Goal: Check status

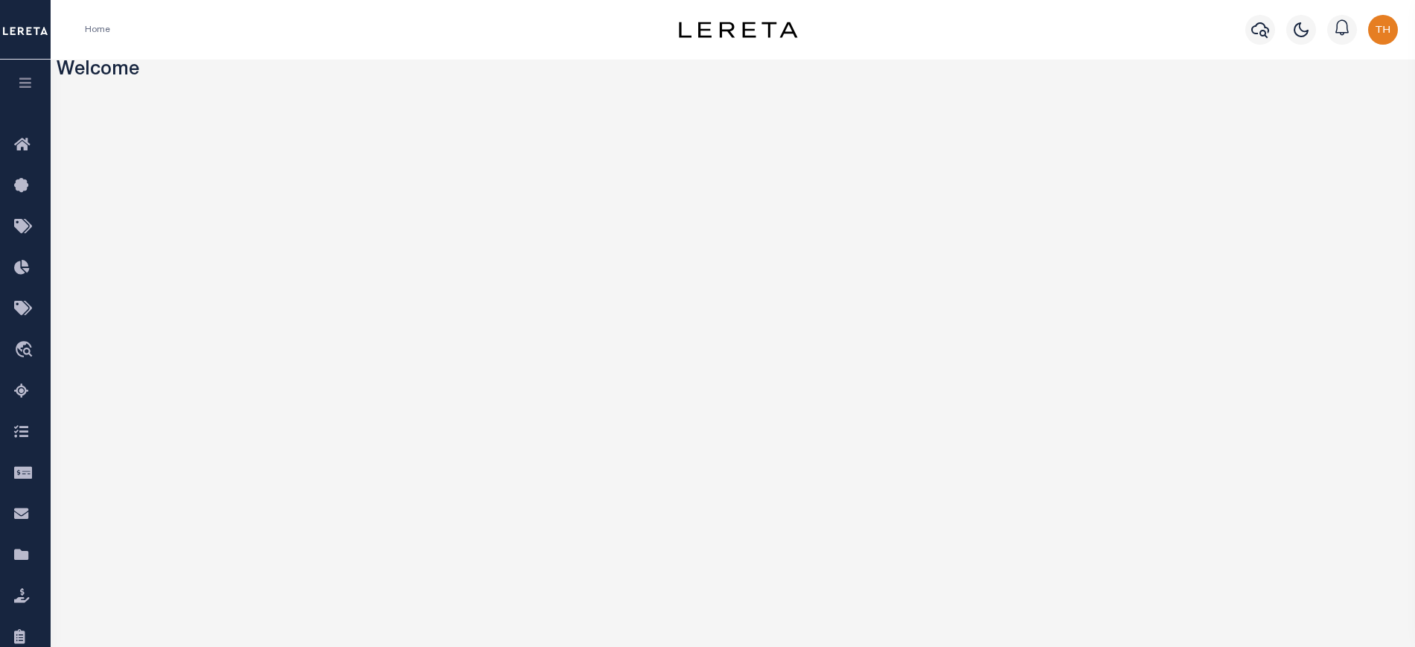
drag, startPoint x: 22, startPoint y: 94, endPoint x: 101, endPoint y: 92, distance: 78.2
click at [22, 94] on button "button" at bounding box center [25, 85] width 51 height 51
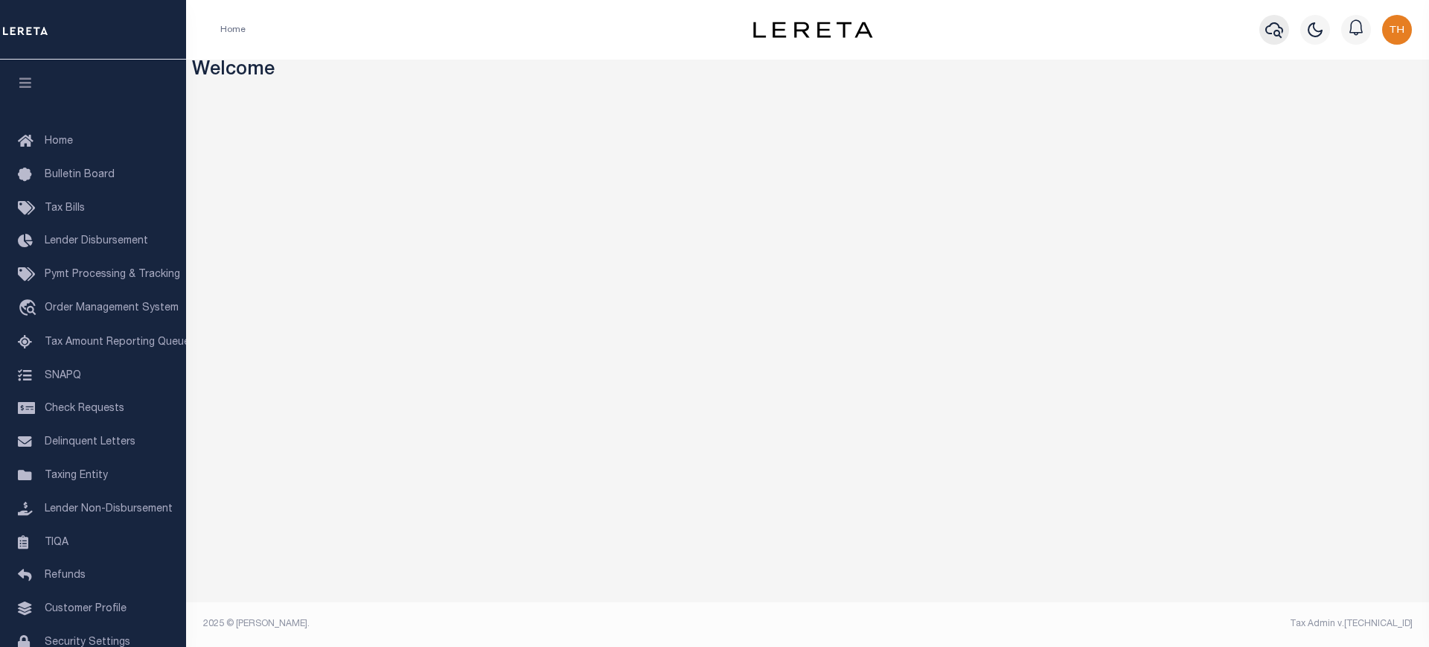
click at [1278, 24] on icon "button" at bounding box center [1275, 30] width 18 height 16
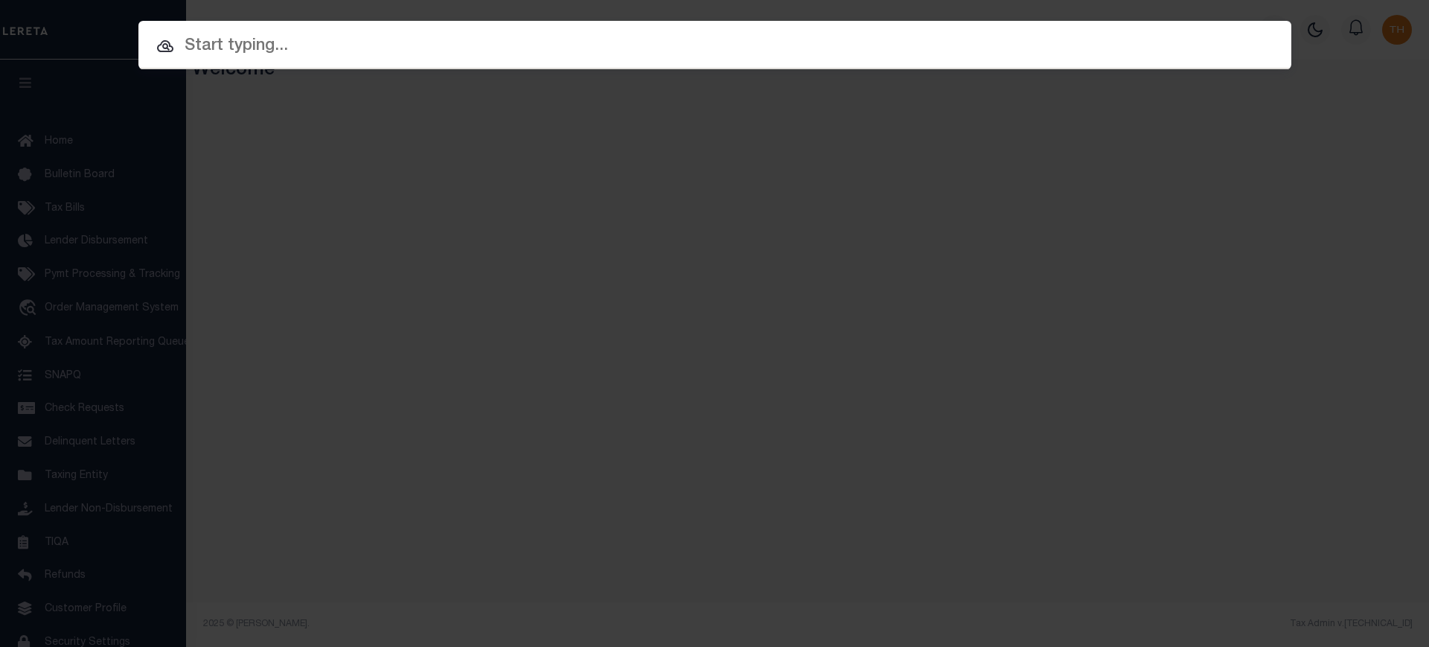
paste input "2372050"
type input "2372050"
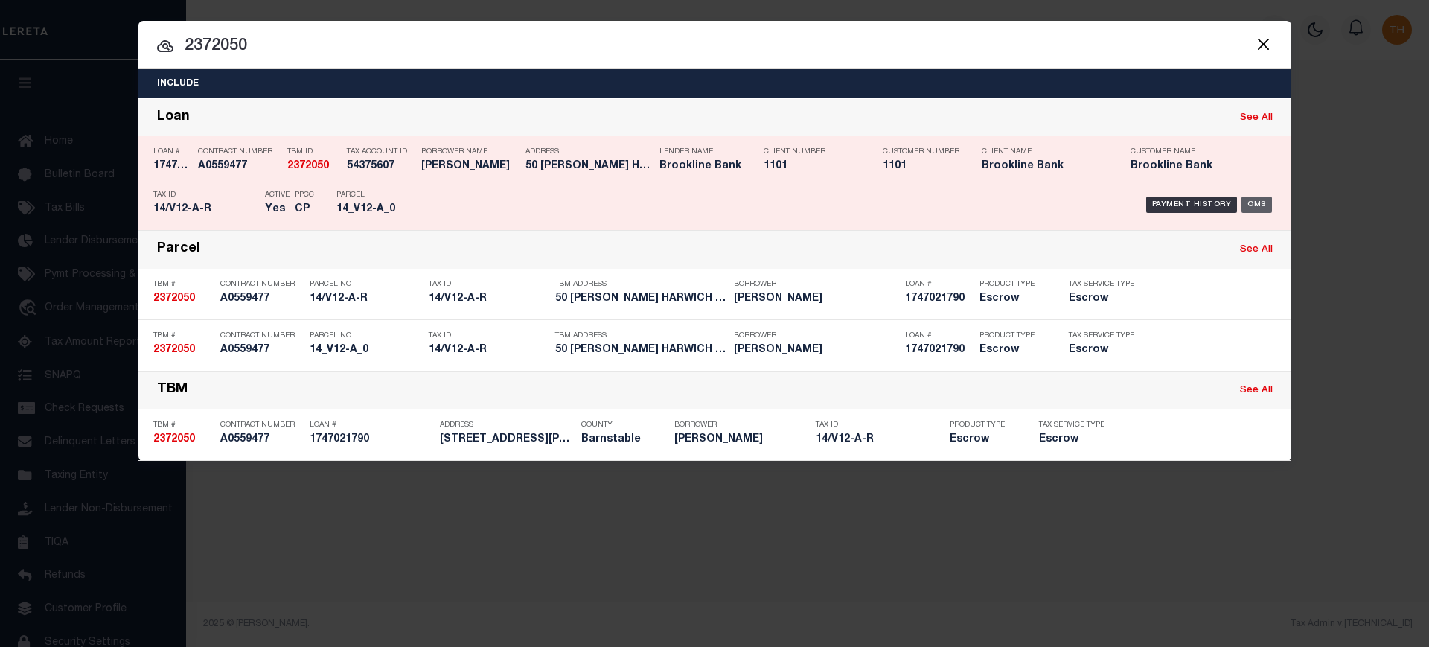
click at [1249, 198] on div "OMS" at bounding box center [1257, 205] width 31 height 16
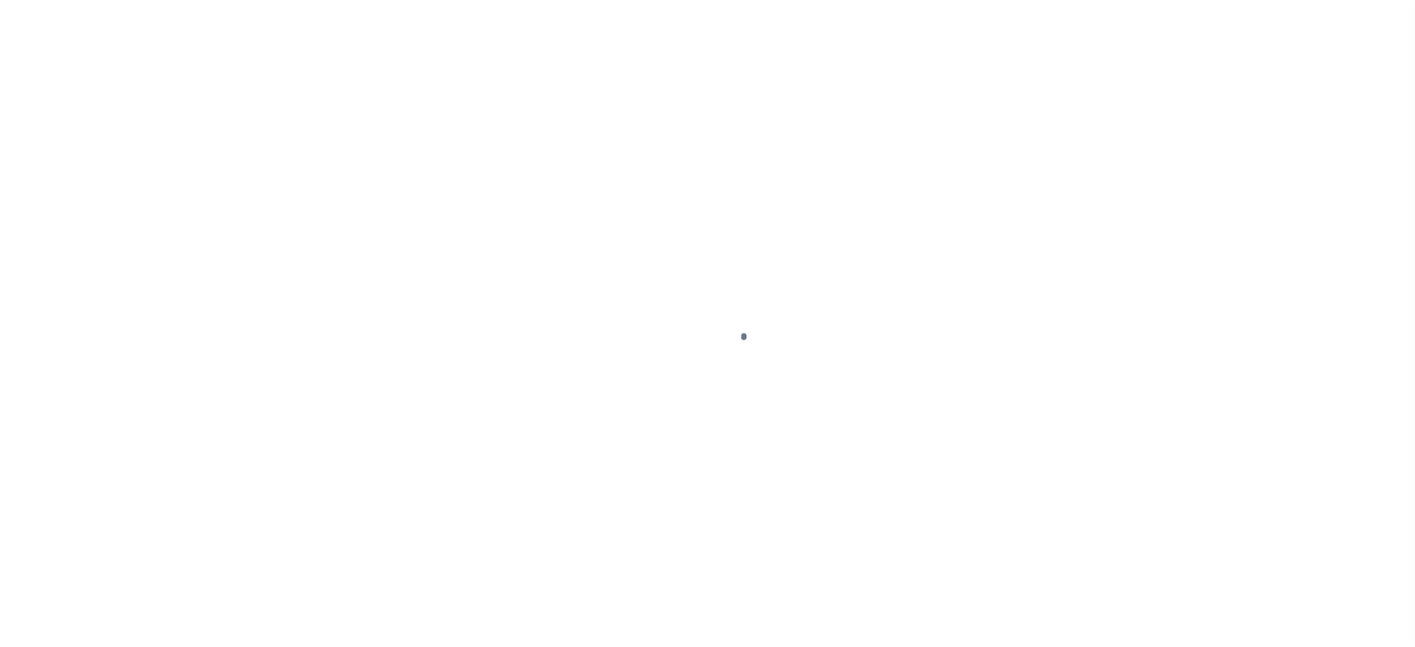
type input "1747021790"
type input "[PERSON_NAME]"
select select
select select "Escrow"
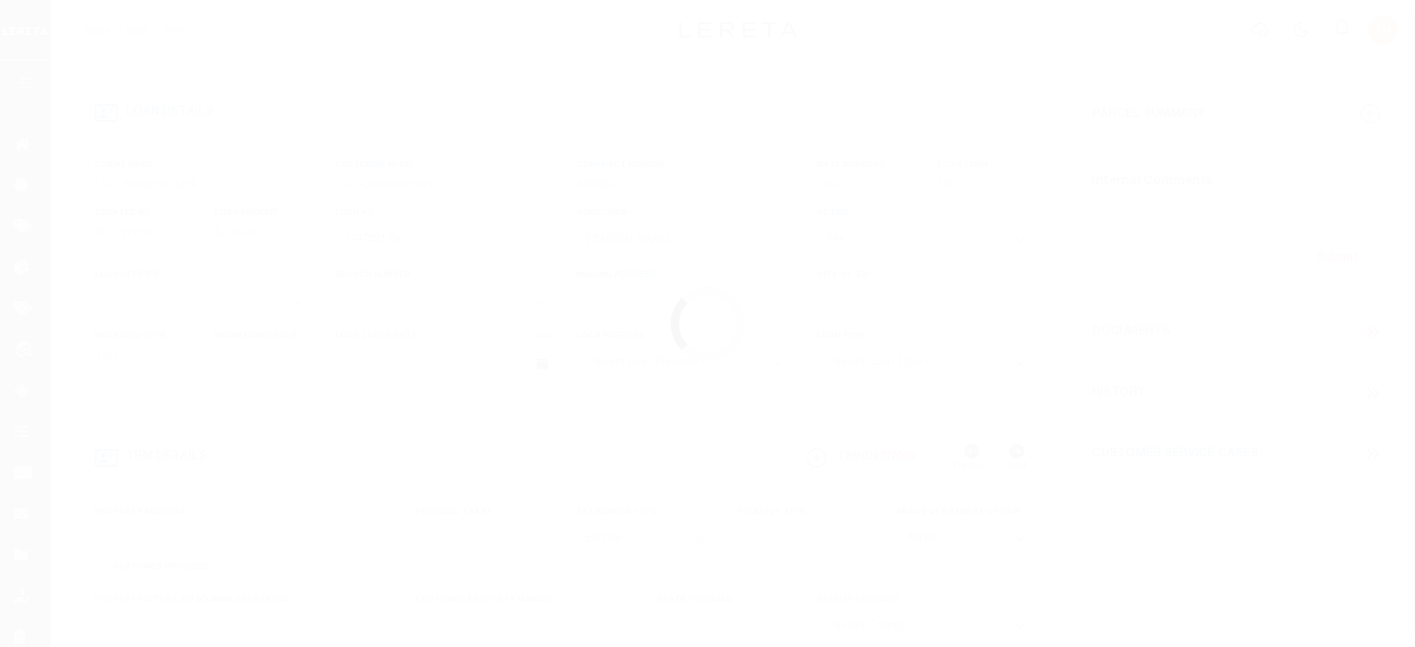
type input "[STREET_ADDRESS][PERSON_NAME]"
type input "14/V12-A-R"
select select
type input "[GEOGRAPHIC_DATA] 02646"
type input "15897"
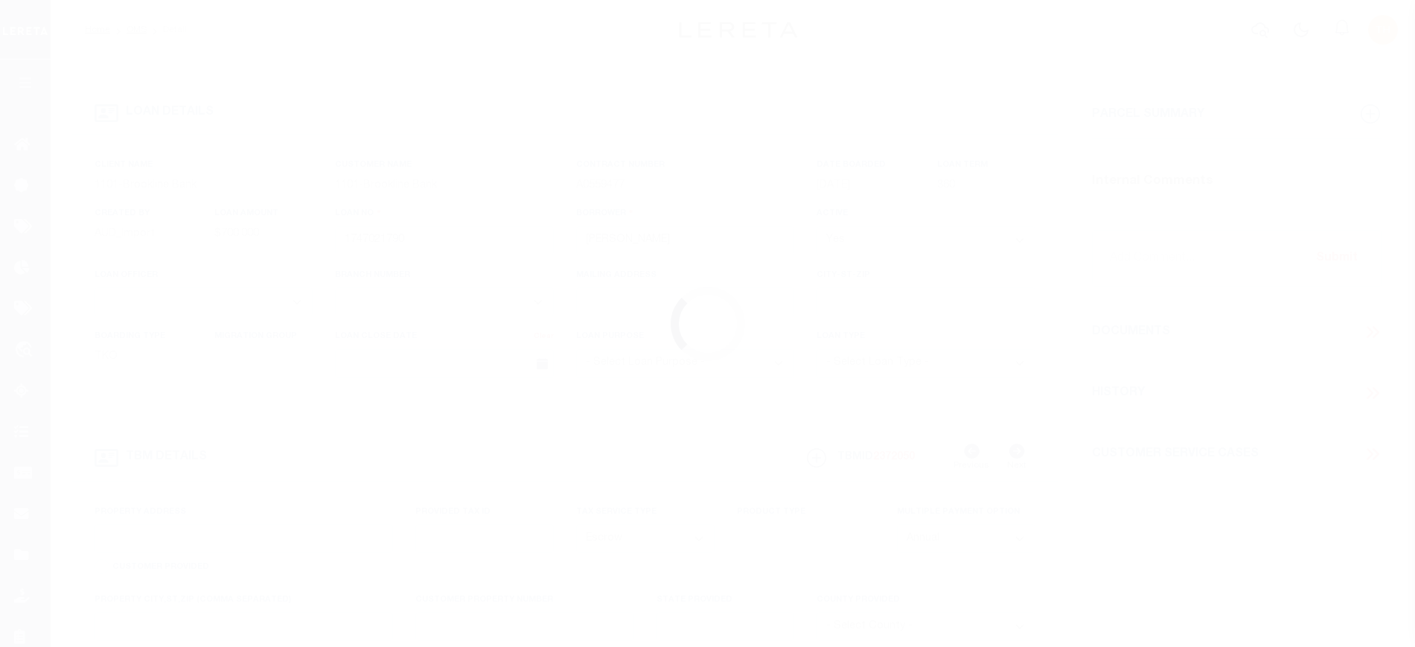
type input "MA"
select select "Barnstable"
select select "3228"
select select "1501"
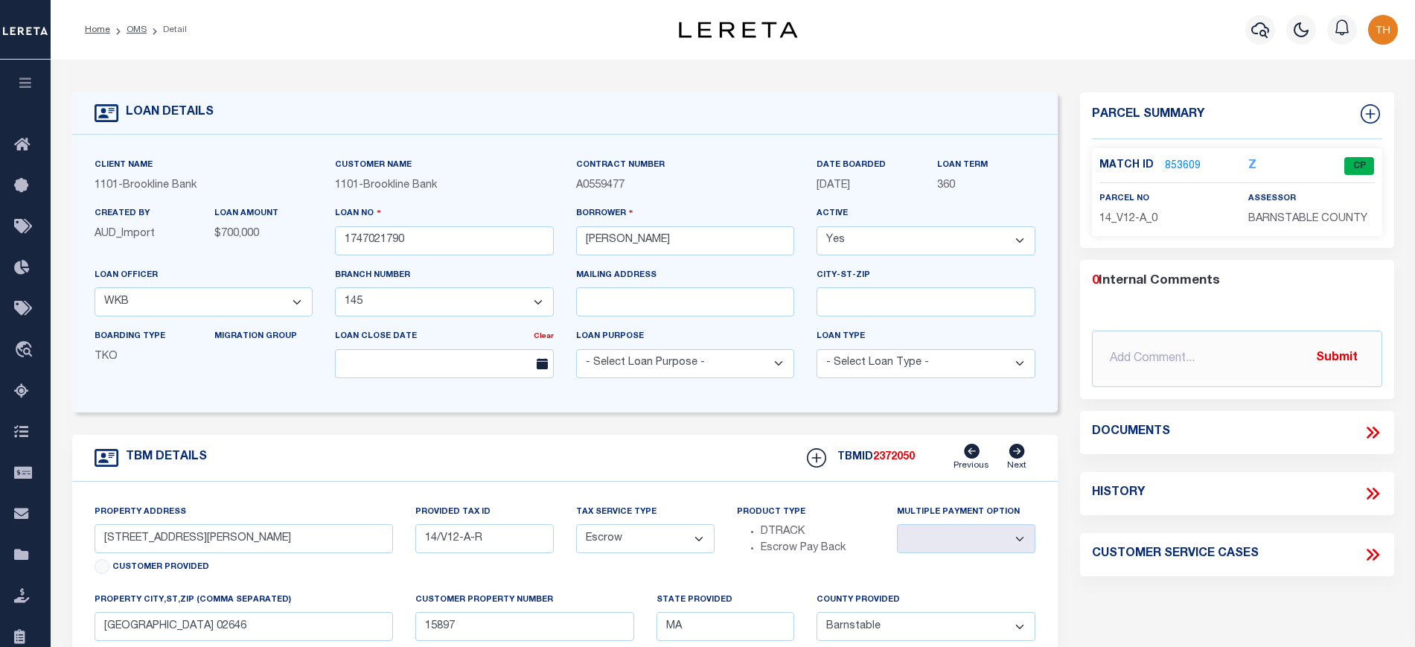
click at [1377, 494] on icon at bounding box center [1375, 494] width 7 height 12
select select "100"
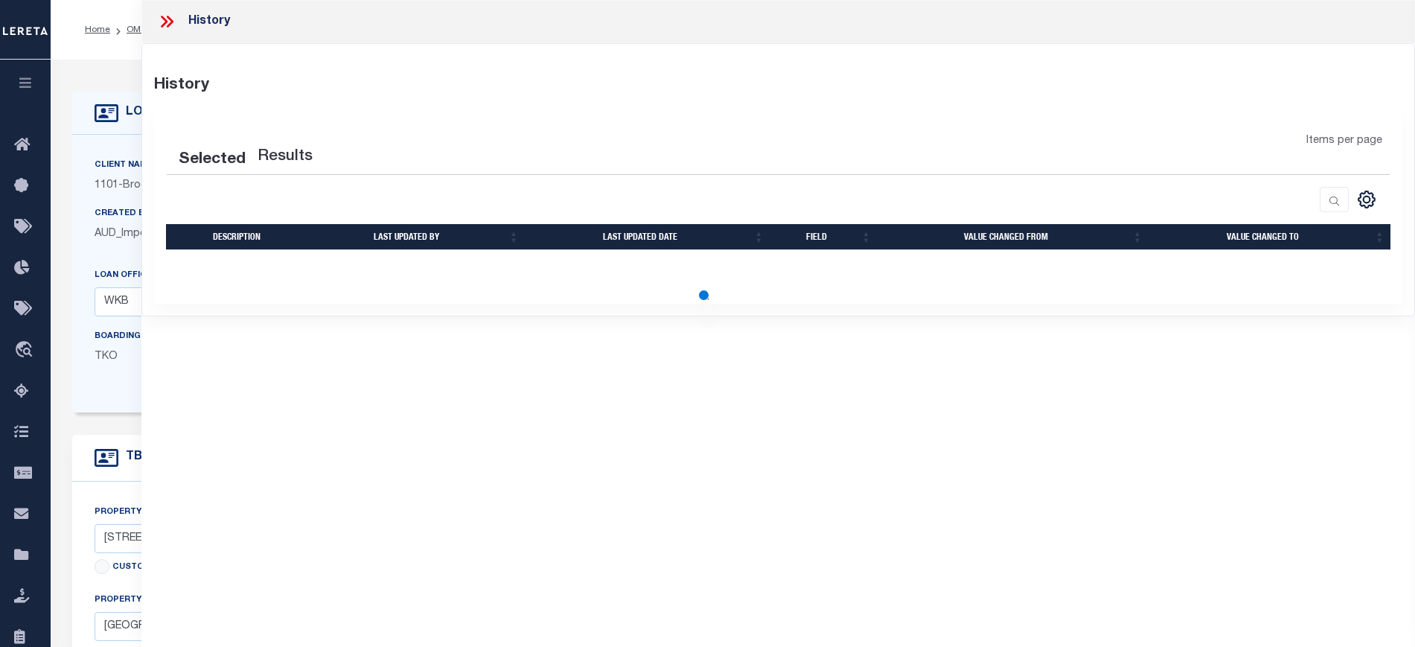
select select "100"
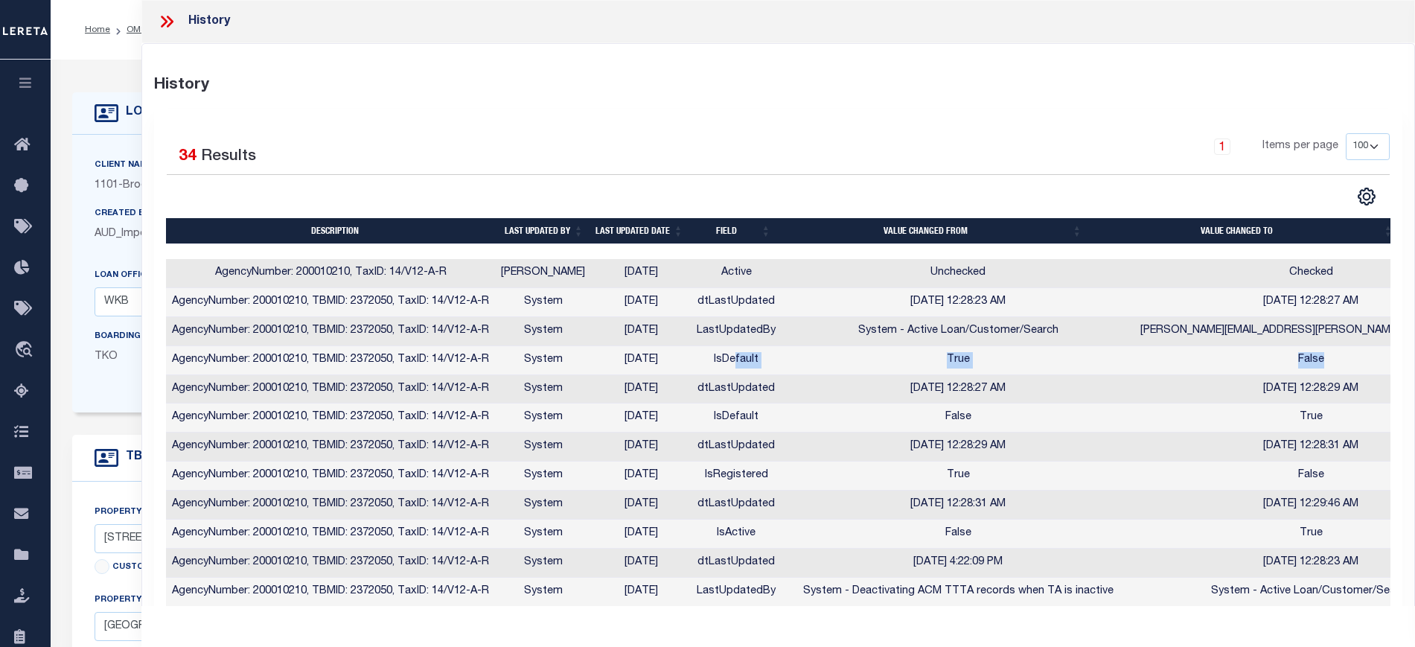
drag, startPoint x: 733, startPoint y: 360, endPoint x: 1262, endPoint y: 359, distance: 529.3
click at [1262, 359] on tr "AgencyNumber: 200010210, TBMID: 2372050, TaxID: 14/V12-A-R System [DATE] IsDefa…" at bounding box center [826, 360] width 1321 height 29
click at [1363, 138] on select "25 50 100" at bounding box center [1368, 146] width 44 height 27
click at [1346, 133] on select "25 50 100" at bounding box center [1368, 146] width 44 height 27
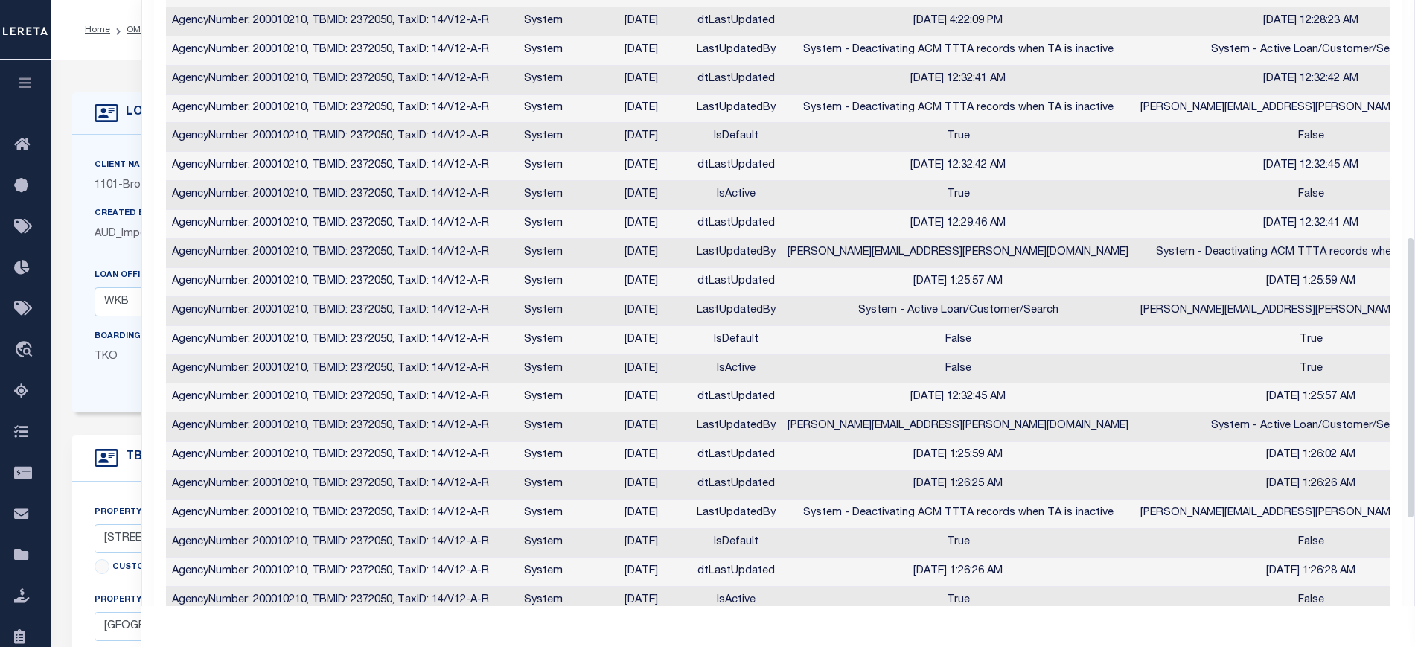
scroll to position [508, 0]
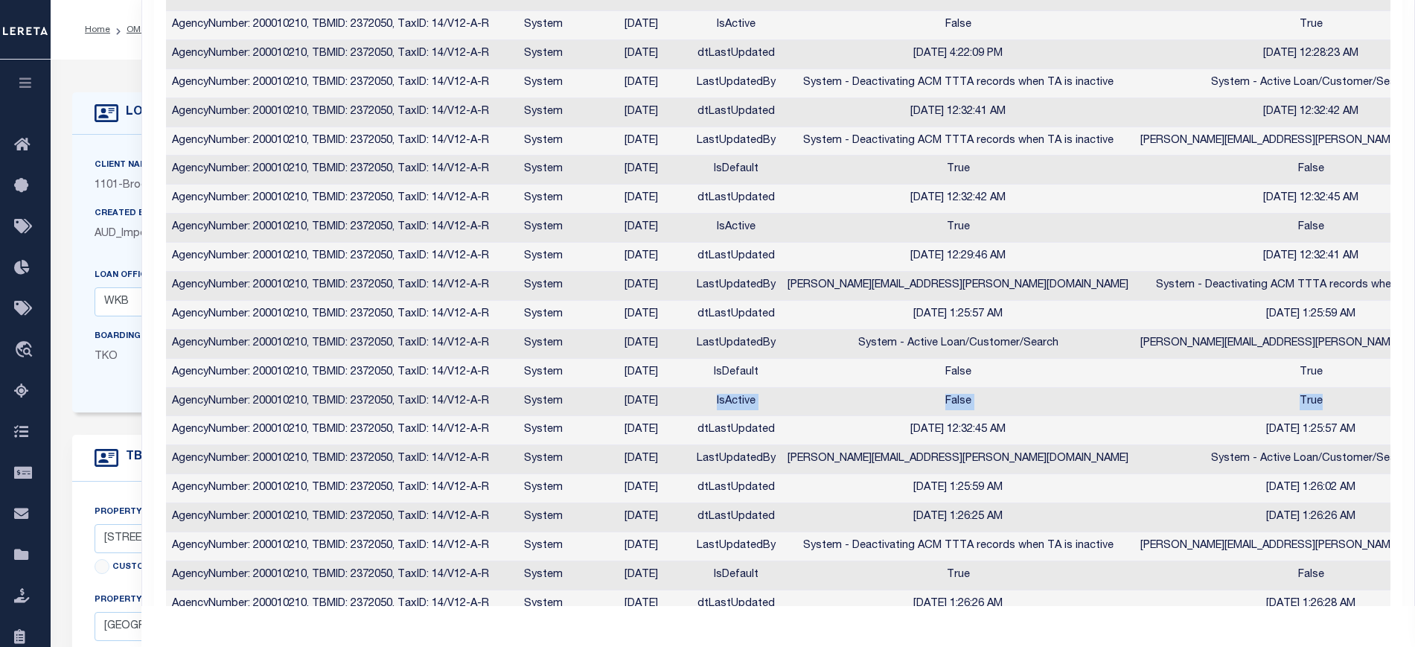
drag, startPoint x: 708, startPoint y: 403, endPoint x: 1324, endPoint y: 392, distance: 616.6
click at [1324, 392] on tr "AgencyNumber: 200010210, TBMID: 2372050, TaxID: 14/V12-A-R System [DATE] IsActi…" at bounding box center [826, 402] width 1321 height 29
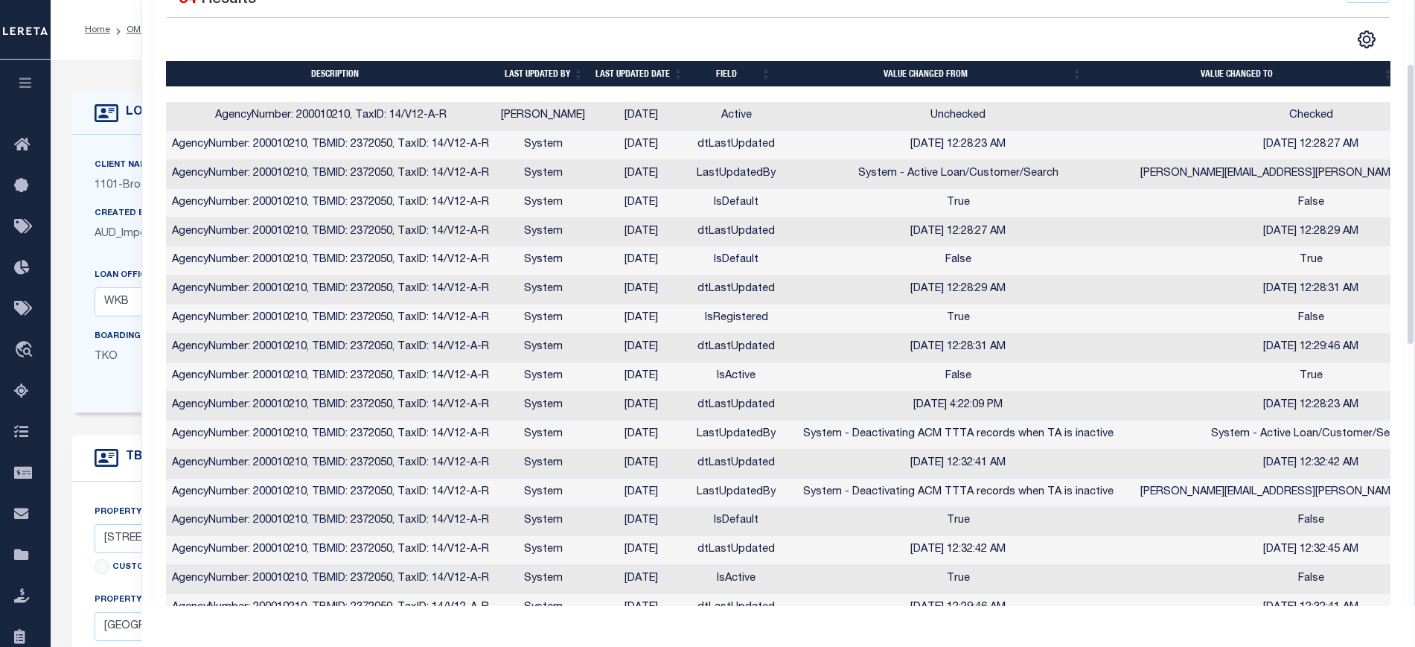
scroll to position [136, 0]
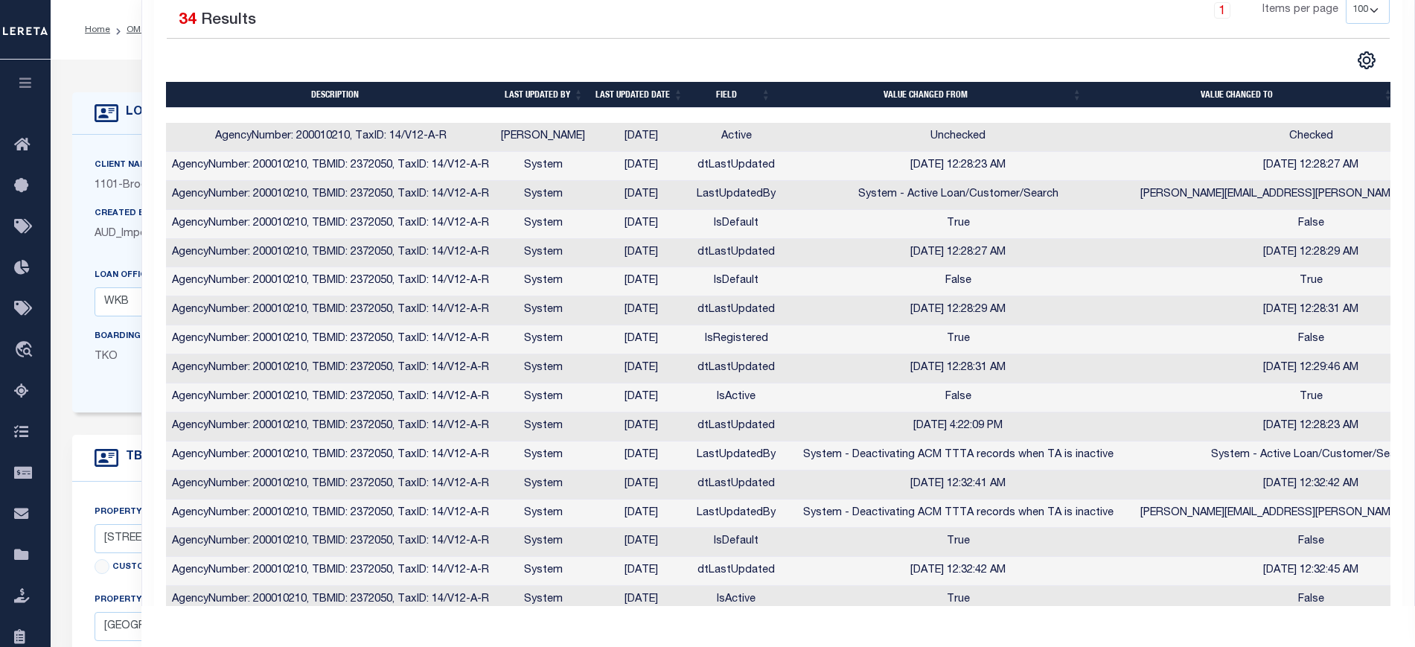
drag, startPoint x: 714, startPoint y: 221, endPoint x: 1336, endPoint y: 255, distance: 623.3
click at [1336, 255] on tbody "AgencyNumber: 200010210, TaxID: 14/V12-A-R [PERSON_NAME] [DATE] Active Unchecke…" at bounding box center [826, 615] width 1321 height 984
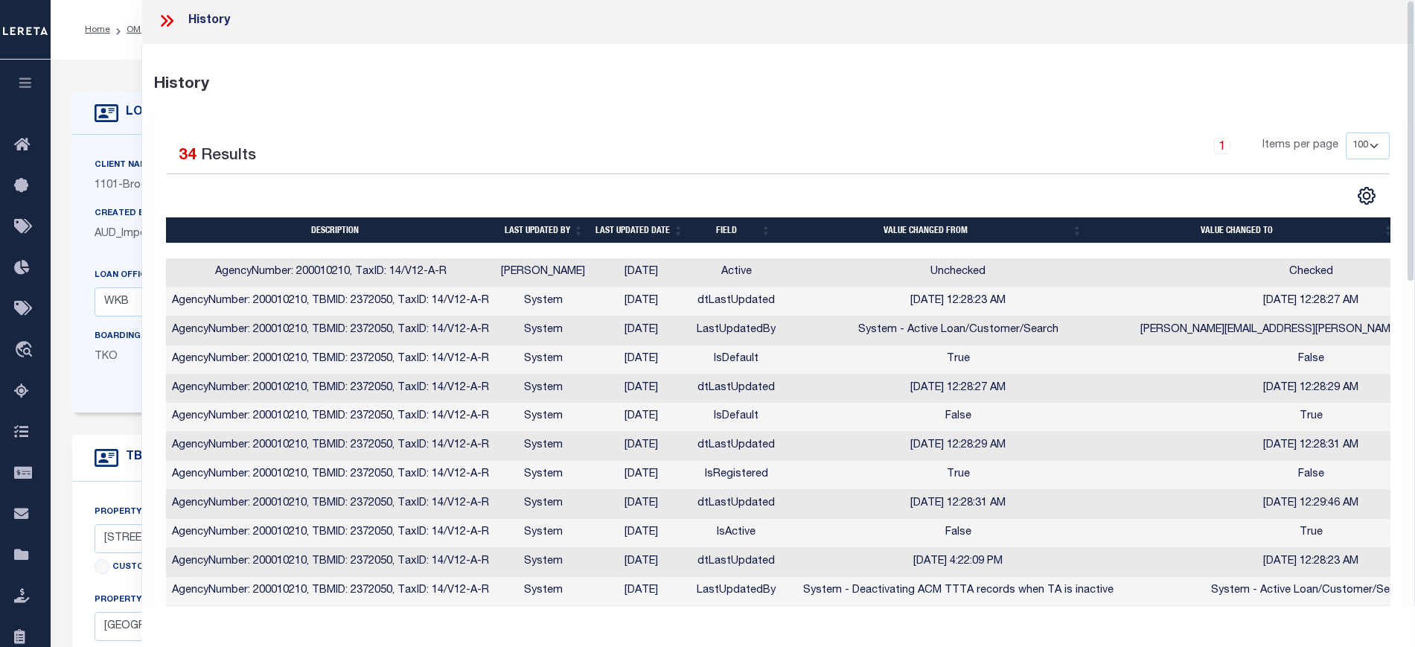
scroll to position [0, 0]
